Goal: Navigation & Orientation: Find specific page/section

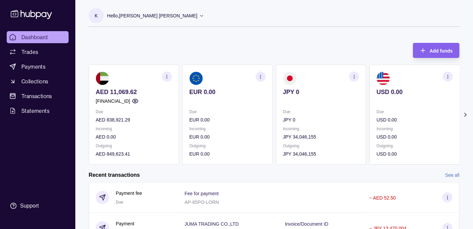
click at [140, 13] on p "Hello, [PERSON_NAME] [PERSON_NAME]" at bounding box center [152, 15] width 90 height 7
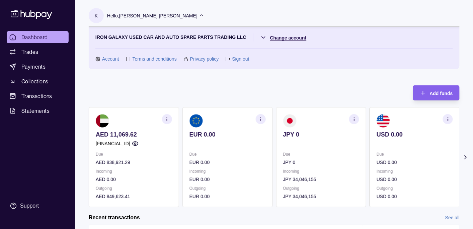
click at [277, 34] on html "Dashboard Trades Payments Collections Transactions Statements Support K Hello, …" at bounding box center [236, 199] width 473 height 399
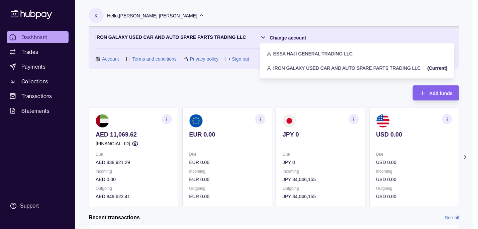
click at [293, 51] on p "ESSA HAJI GENERAL TRADING LLC" at bounding box center [313, 53] width 79 height 7
